Goal: Information Seeking & Learning: Learn about a topic

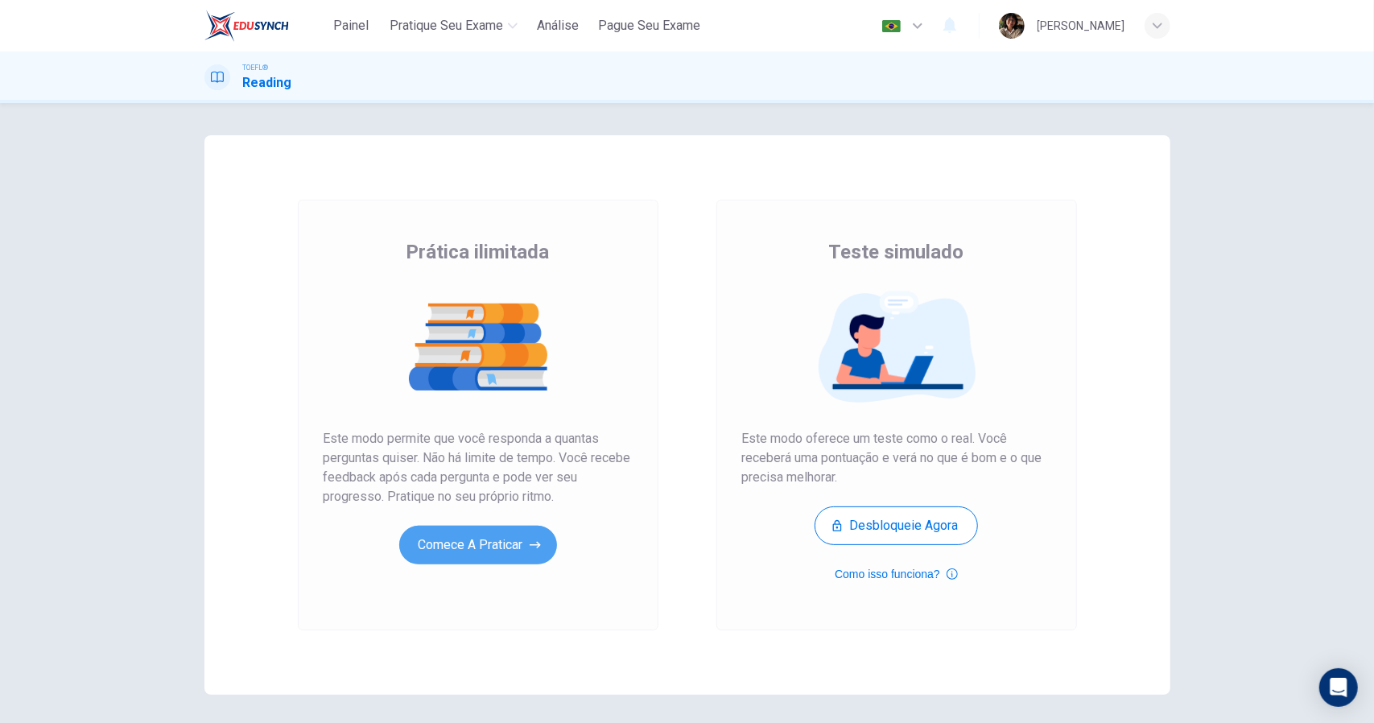
click at [457, 552] on button "Comece a praticar" at bounding box center [478, 545] width 158 height 39
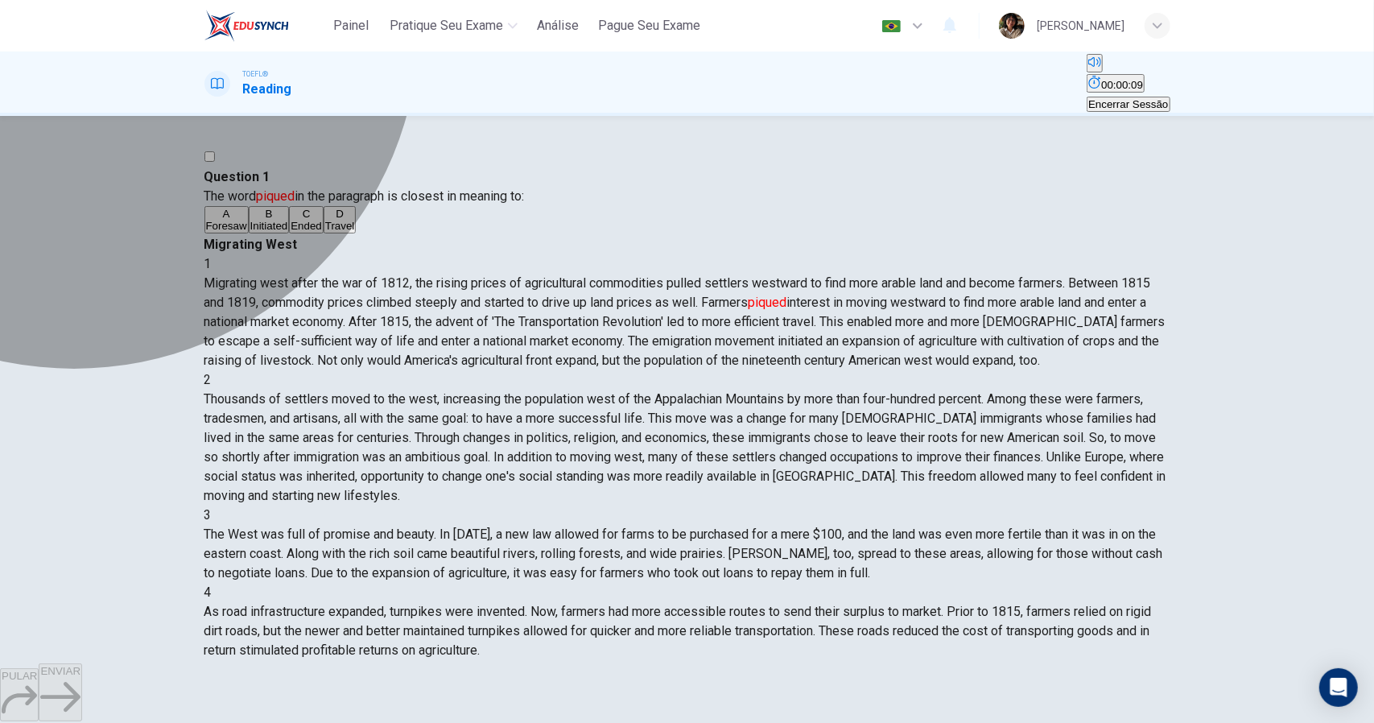
click at [288, 232] on span "Initiated" at bounding box center [269, 226] width 38 height 12
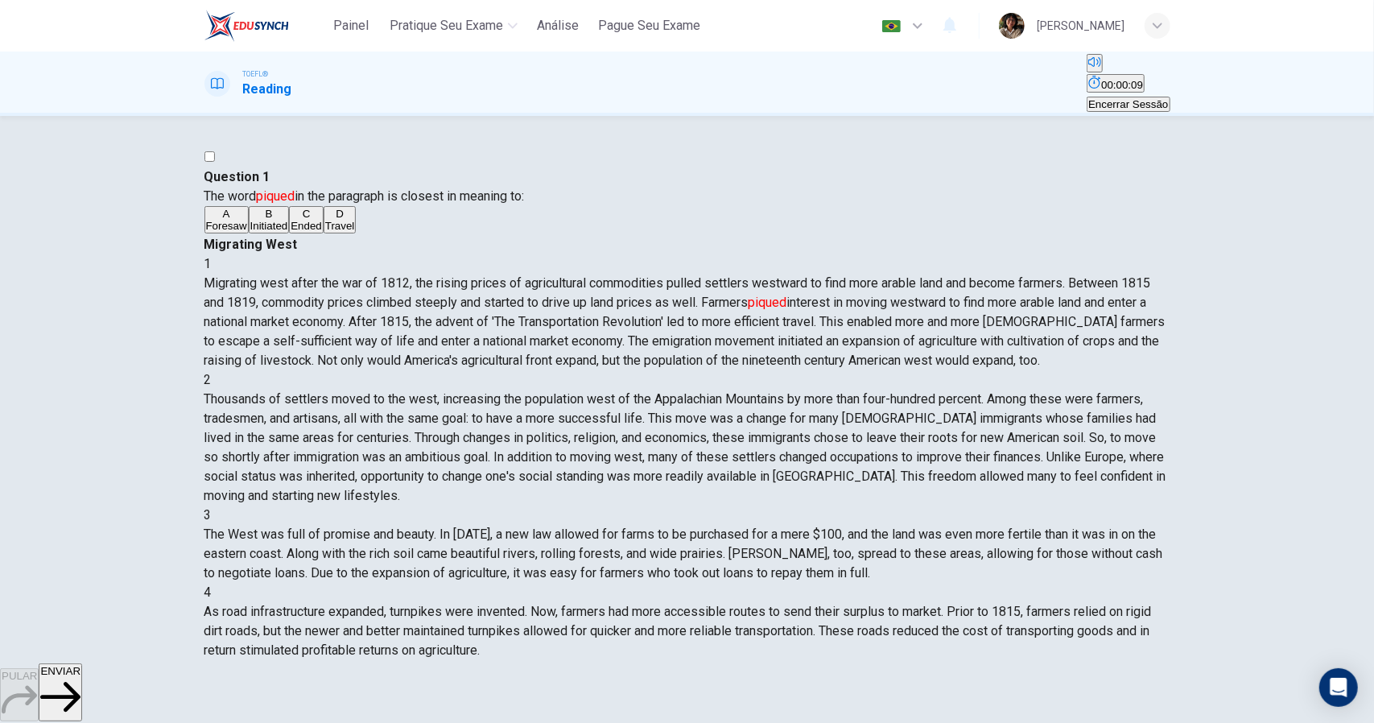
click at [81, 694] on icon "button" at bounding box center [60, 698] width 40 height 30
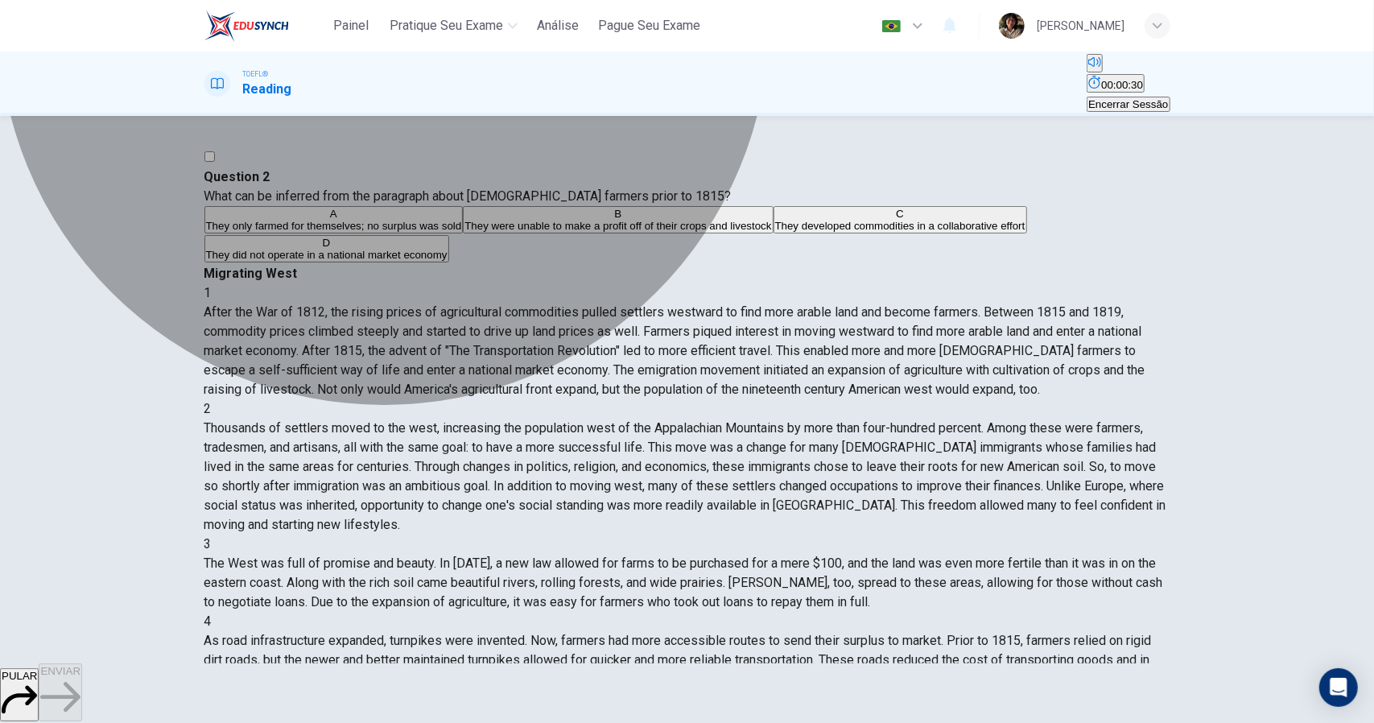
click at [617, 232] on span "They were unable to make a profit off of their crops and livestock" at bounding box center [618, 226] width 307 height 12
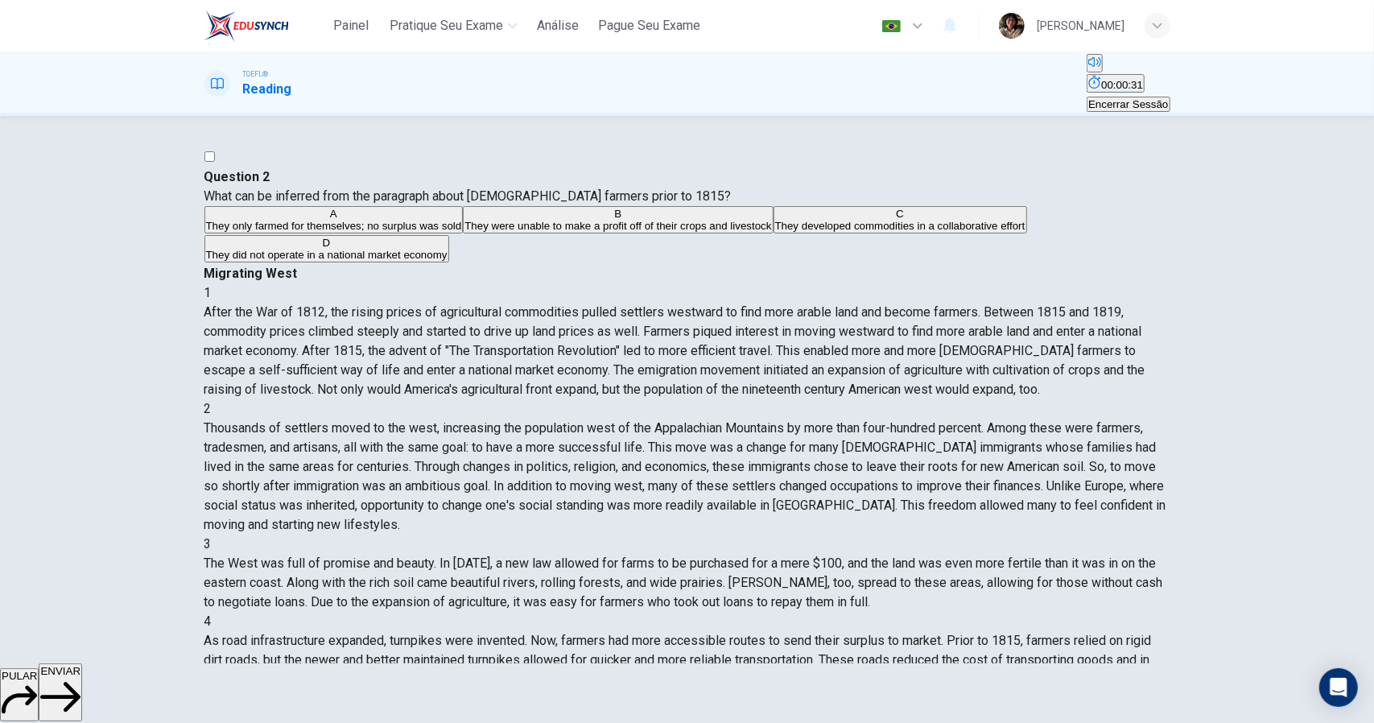
click at [81, 677] on span "ENVIAR" at bounding box center [60, 671] width 40 height 12
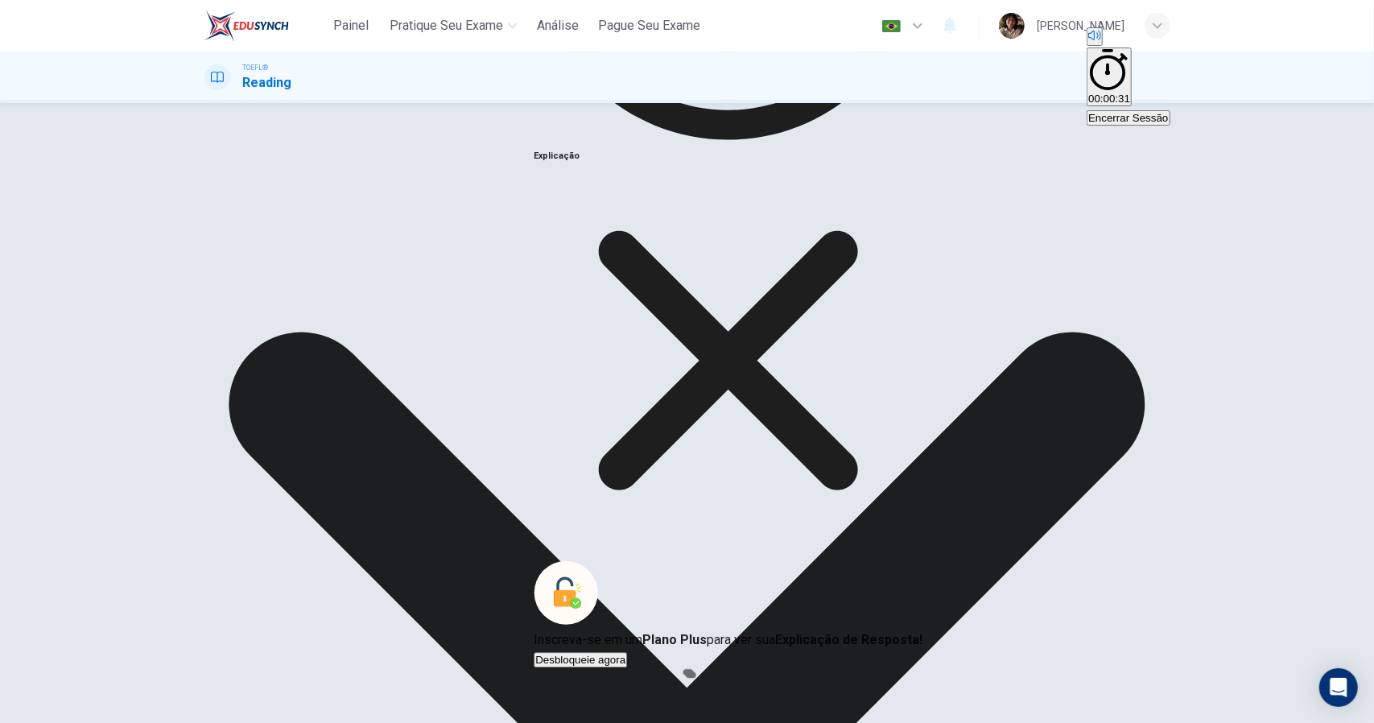
click at [813, 490] on div "Explicação" at bounding box center [728, 156] width 389 height 808
click at [818, 493] on icon at bounding box center [728, 360] width 389 height 389
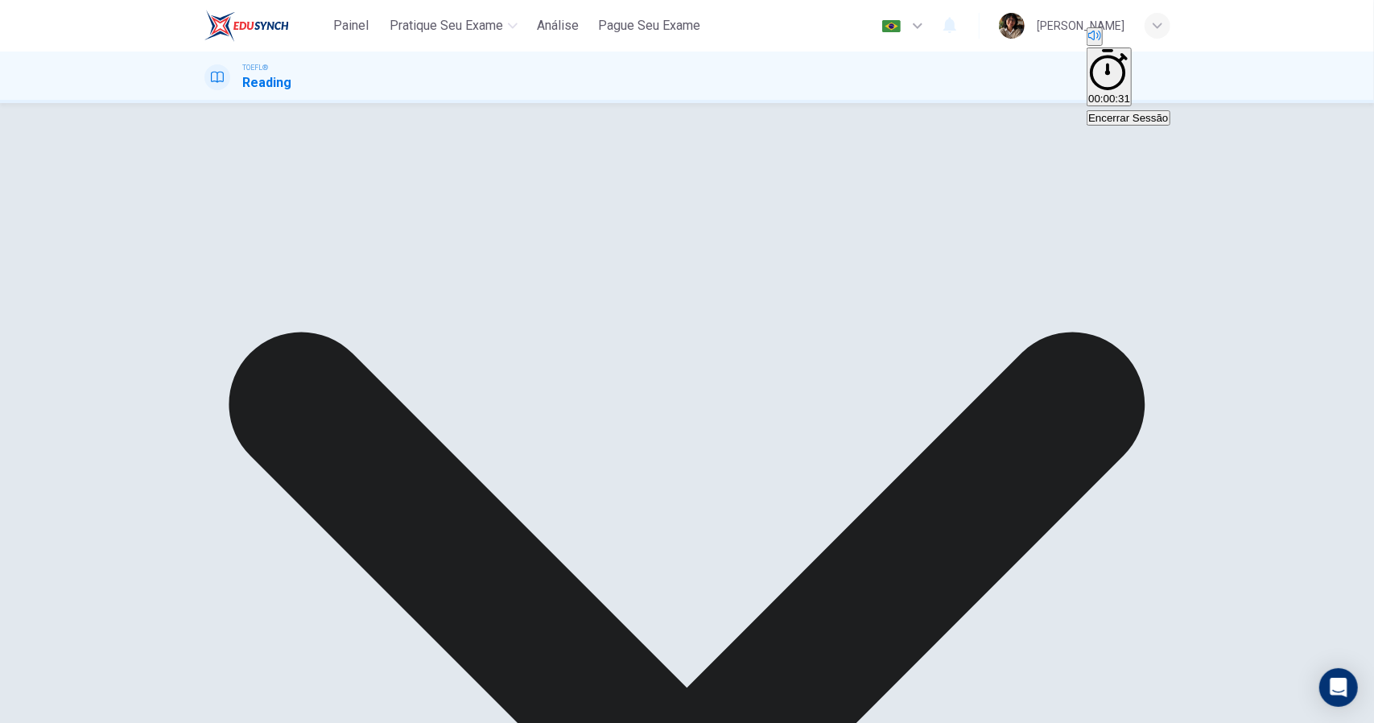
click at [1134, 110] on button "Encerrar Sessão" at bounding box center [1128, 117] width 83 height 15
